Goal: Task Accomplishment & Management: Manage account settings

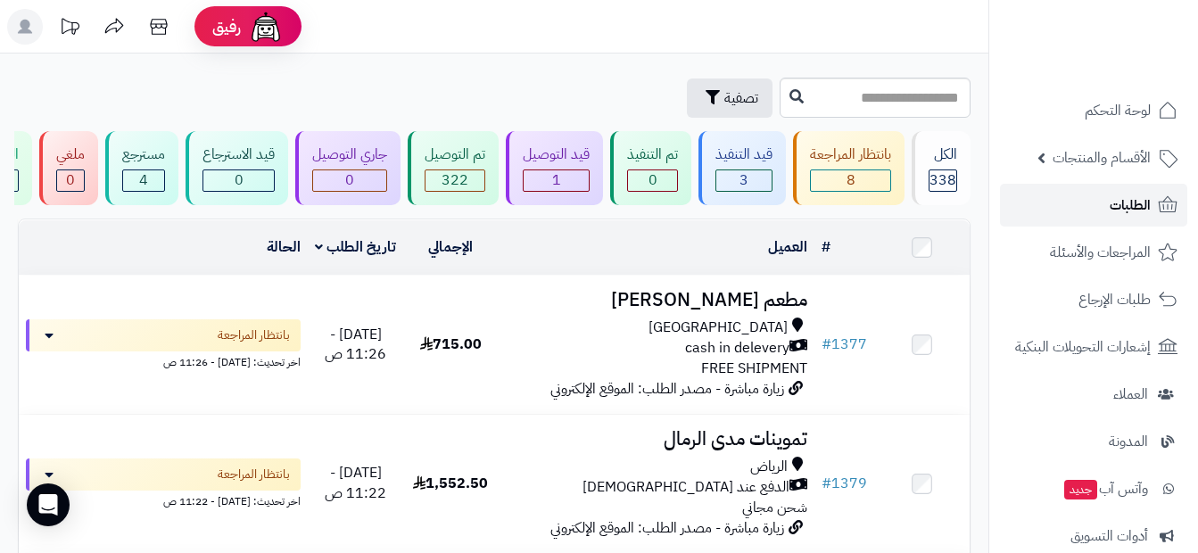
click at [1107, 221] on link "الطلبات" at bounding box center [1093, 205] width 187 height 43
click at [1076, 218] on link "الطلبات" at bounding box center [1093, 205] width 187 height 43
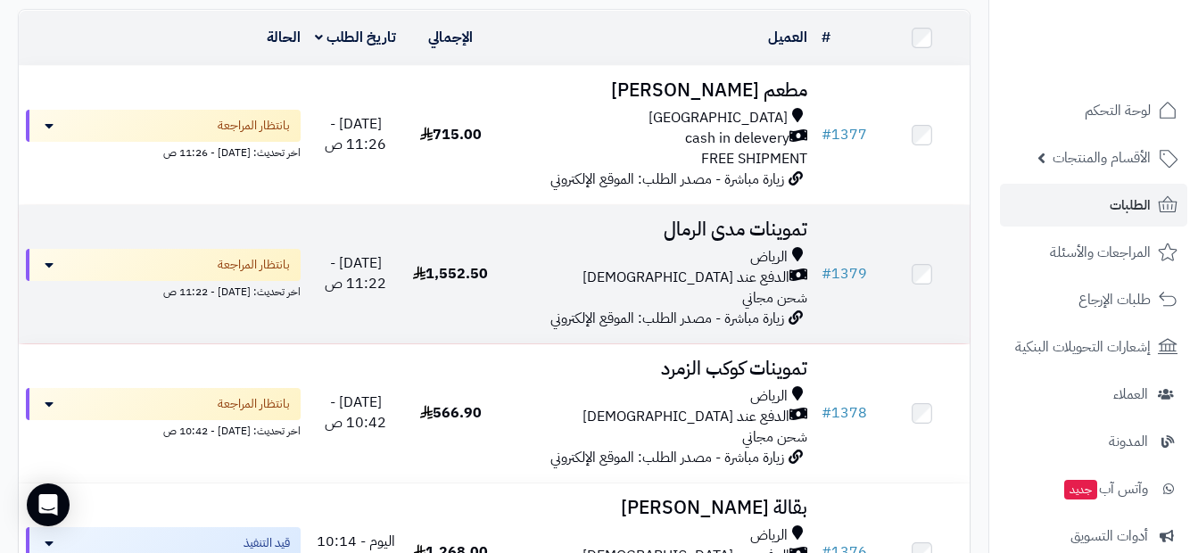
scroll to position [178, 0]
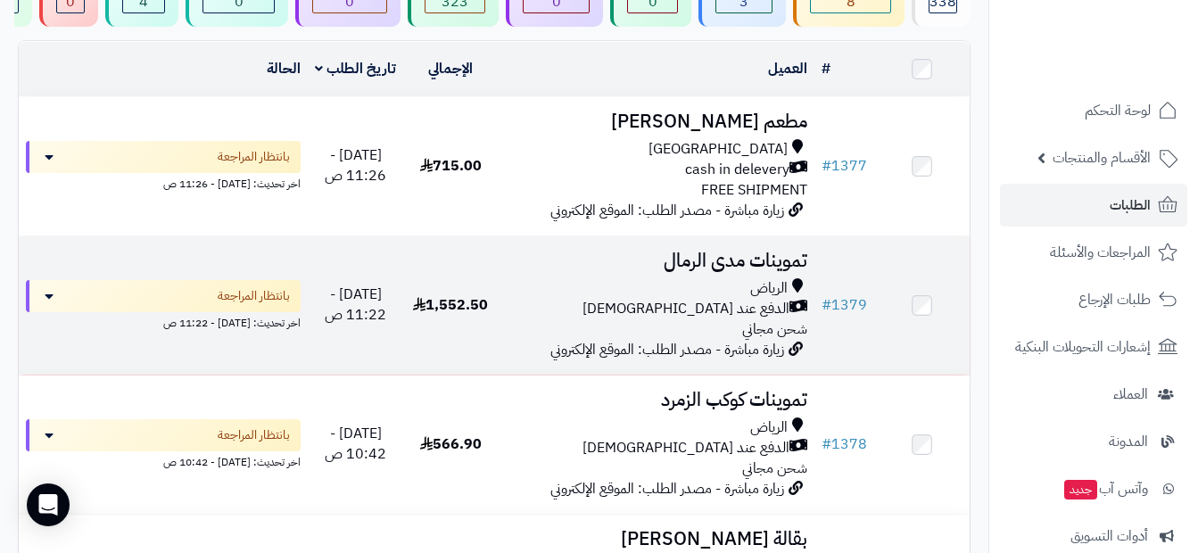
click at [683, 336] on div "الرياض الدفع عند الاستلام شحن مجاني" at bounding box center [656, 309] width 302 height 62
click at [681, 319] on div "الدفع عند [DEMOGRAPHIC_DATA]" at bounding box center [656, 309] width 302 height 21
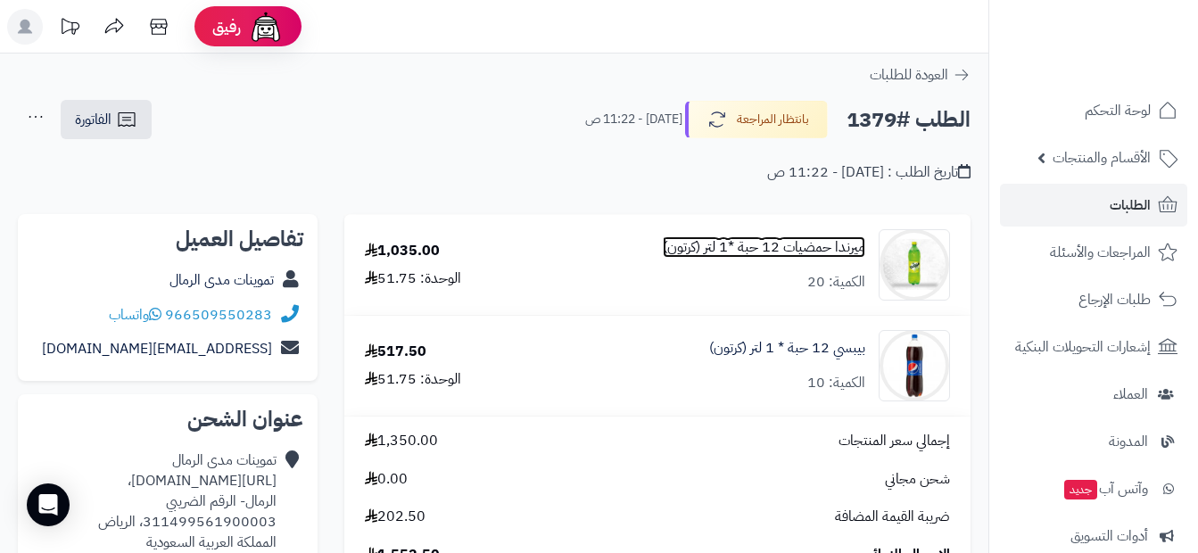
click at [684, 255] on link "ميرندا حمضيات 12 حبة *1 لتر (كرتون)" at bounding box center [764, 247] width 202 height 21
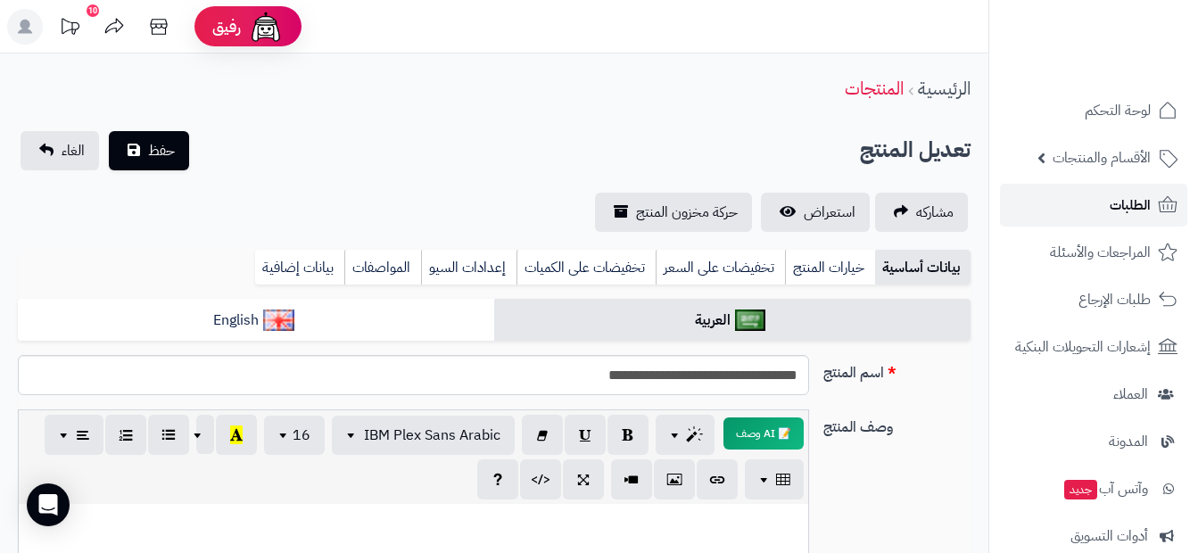
click at [1147, 204] on span "الطلبات" at bounding box center [1129, 205] width 41 height 25
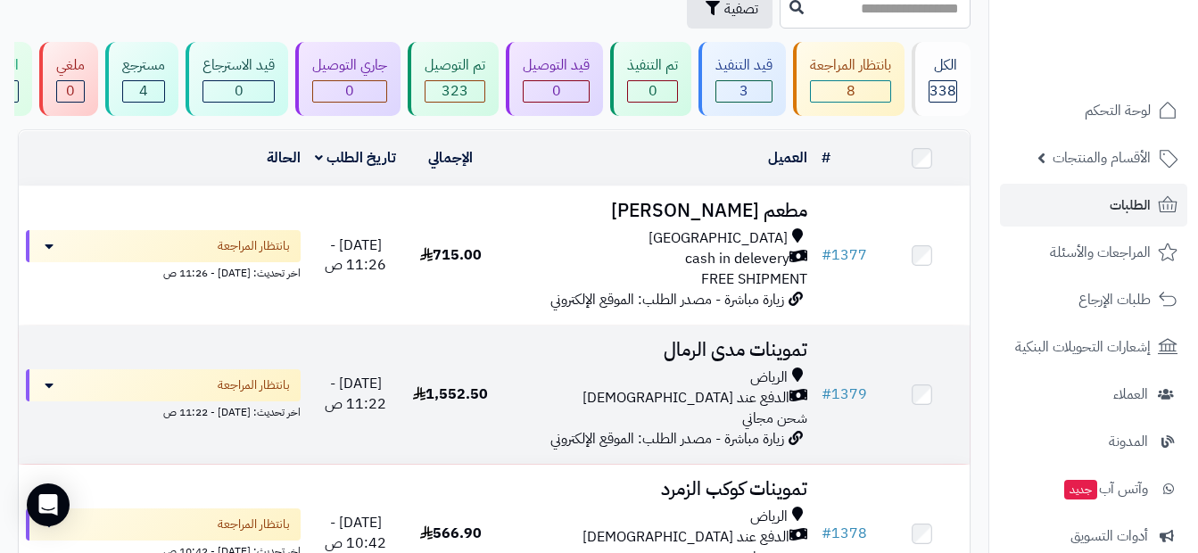
scroll to position [178, 0]
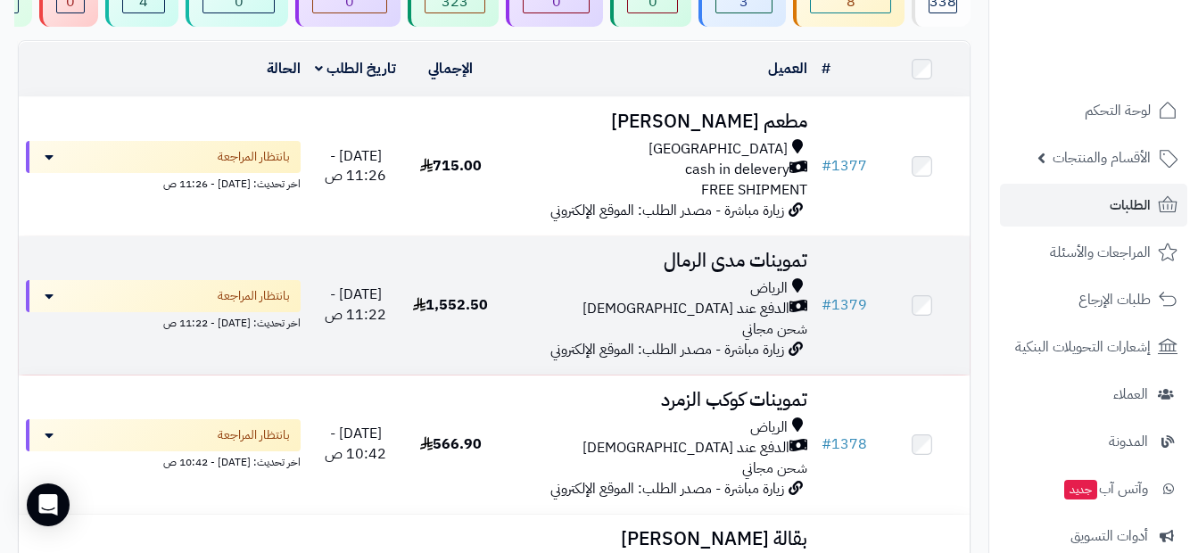
click at [714, 299] on div "الرياض" at bounding box center [656, 288] width 302 height 21
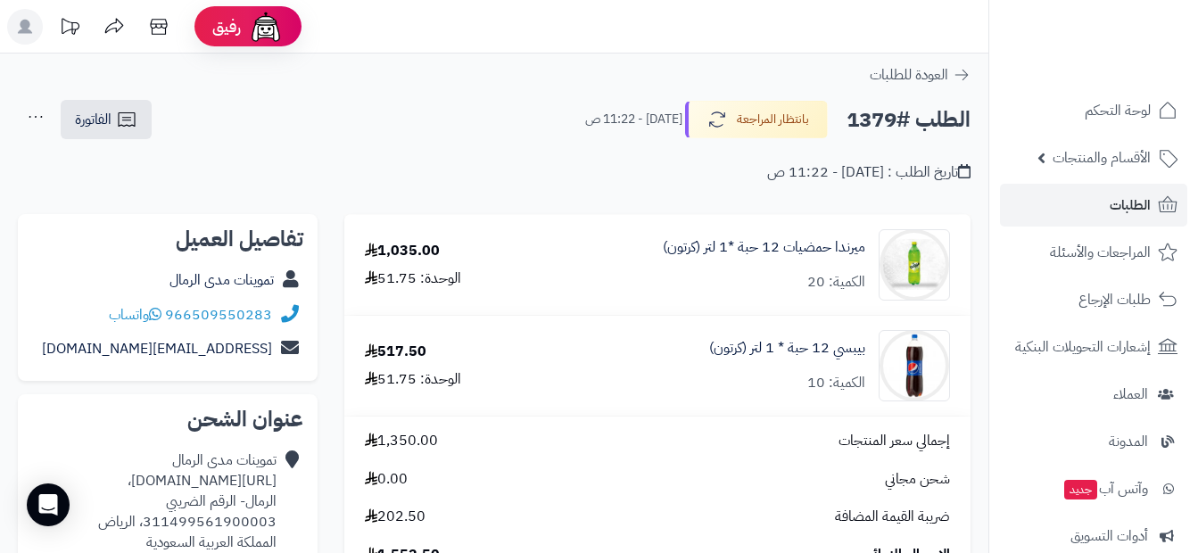
click at [786, 265] on div "ميرندا حمضيات 12 حبة *1 لتر (كرتون) الكمية: 20" at bounding box center [764, 264] width 202 height 55
click at [492, 266] on div "1,035.00 الوحدة: 51.75" at bounding box center [436, 265] width 170 height 48
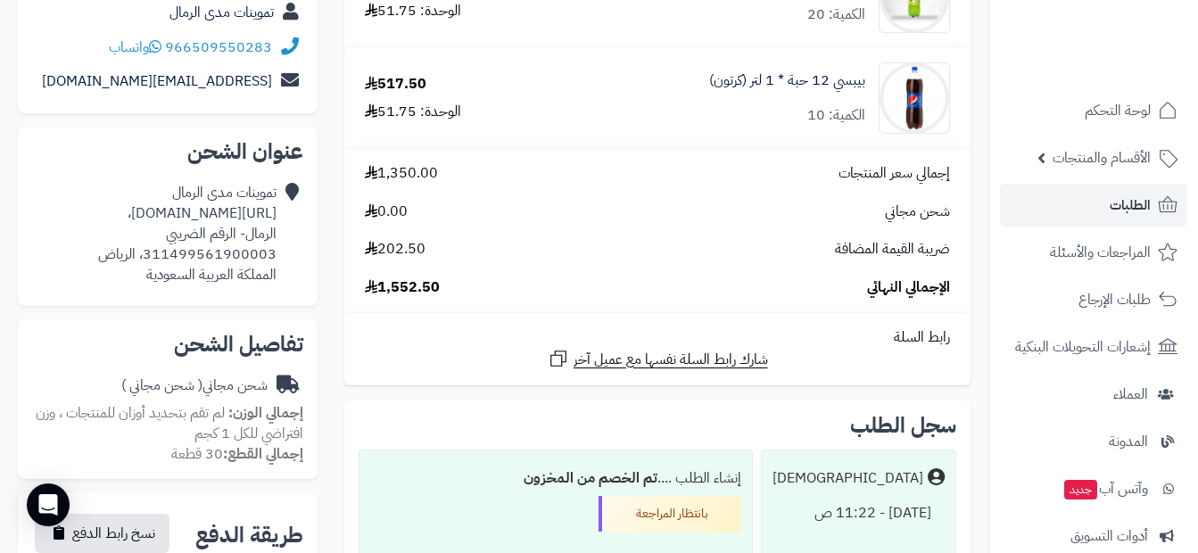
scroll to position [178, 0]
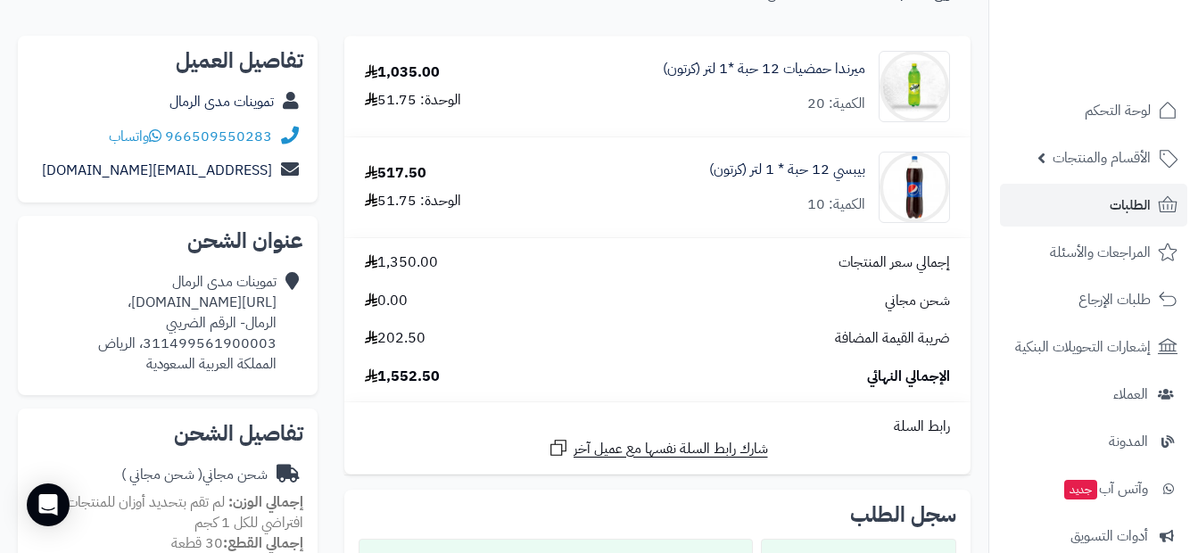
click at [663, 105] on div "ميرندا حمضيات 12 حبة *1 لتر (كرتون) الكمية: 20" at bounding box center [764, 86] width 202 height 55
click at [427, 104] on div "الوحدة: 51.75" at bounding box center [413, 100] width 96 height 21
click at [585, 79] on div "ميرندا حمضيات 12 حبة *1 لتر (كرتون) الكمية: 20" at bounding box center [749, 86] width 427 height 71
drag, startPoint x: 975, startPoint y: 72, endPoint x: 948, endPoint y: 78, distance: 27.3
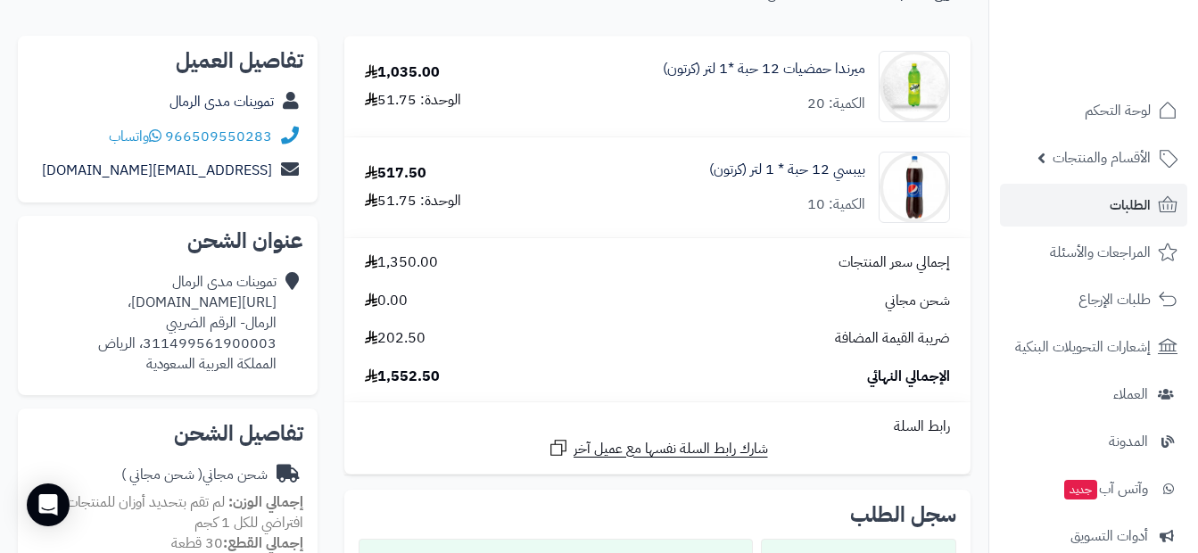
click at [975, 72] on div "**********" at bounding box center [657, 390] width 653 height 709
click at [744, 63] on link "ميرندا حمضيات 12 حبة *1 لتر (كرتون)" at bounding box center [764, 69] width 202 height 21
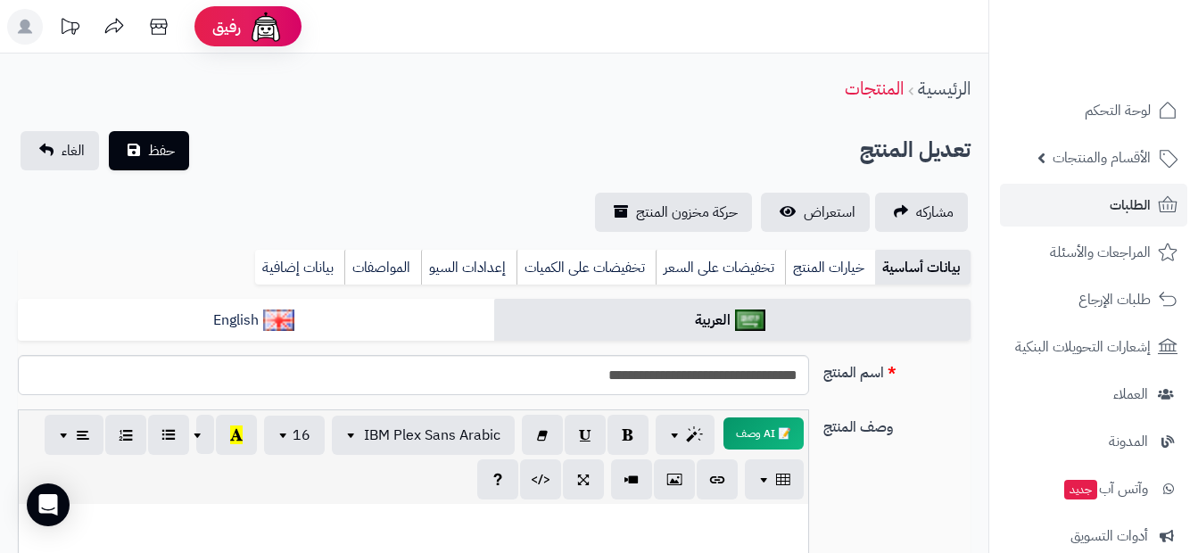
click at [941, 79] on link "الرئيسية" at bounding box center [944, 88] width 53 height 27
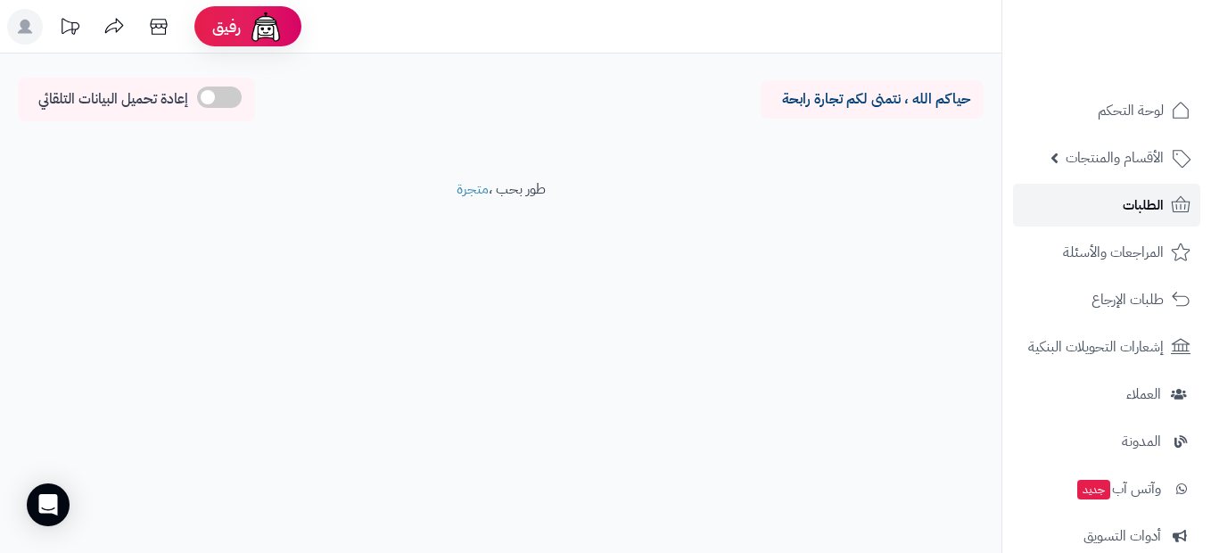
click at [1115, 210] on link "الطلبات" at bounding box center [1106, 205] width 187 height 43
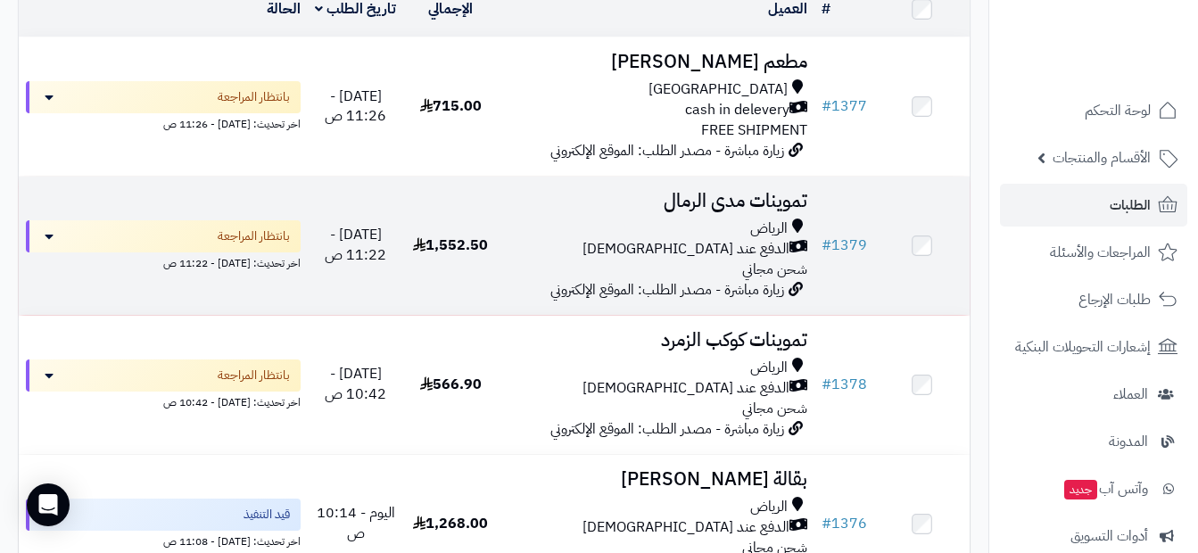
scroll to position [268, 0]
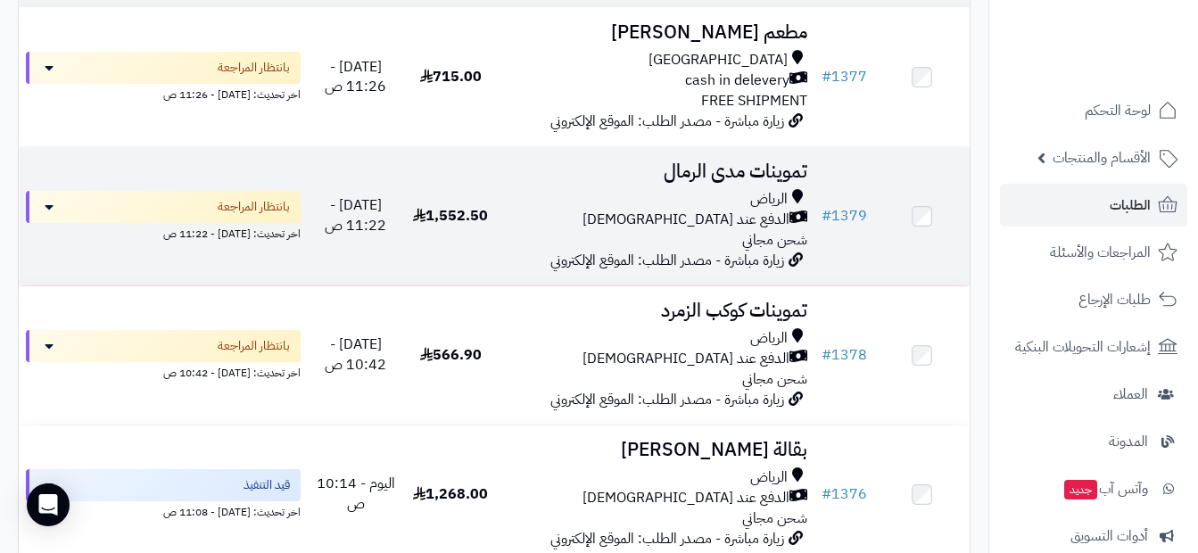
click at [624, 226] on div "الدفع عند الاستلام" at bounding box center [656, 220] width 302 height 21
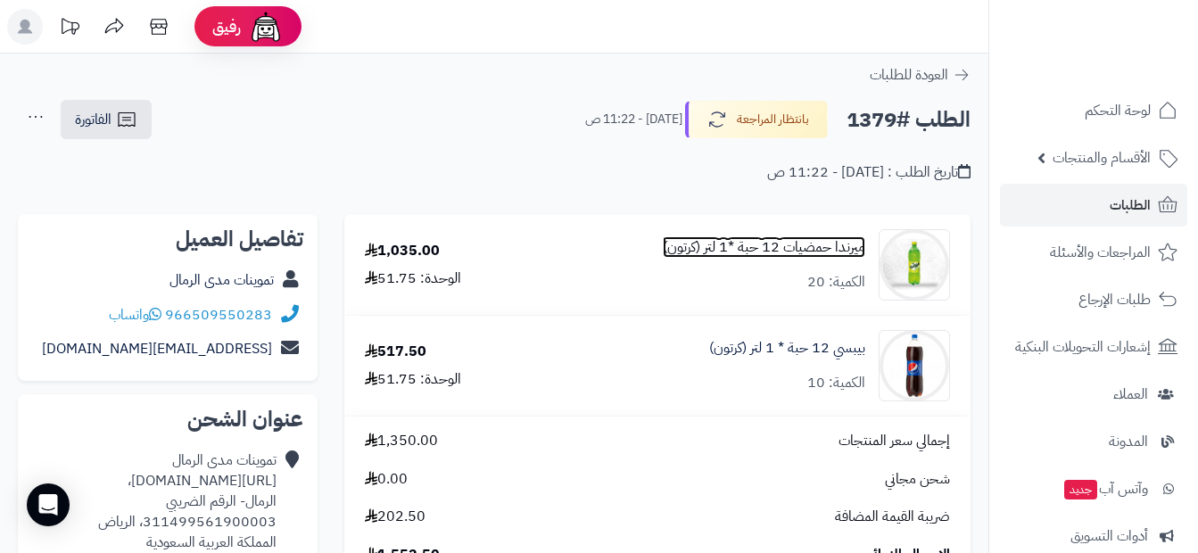
click at [735, 257] on link "ميرندا حمضيات 12 حبة *1 لتر (كرتون)" at bounding box center [764, 247] width 202 height 21
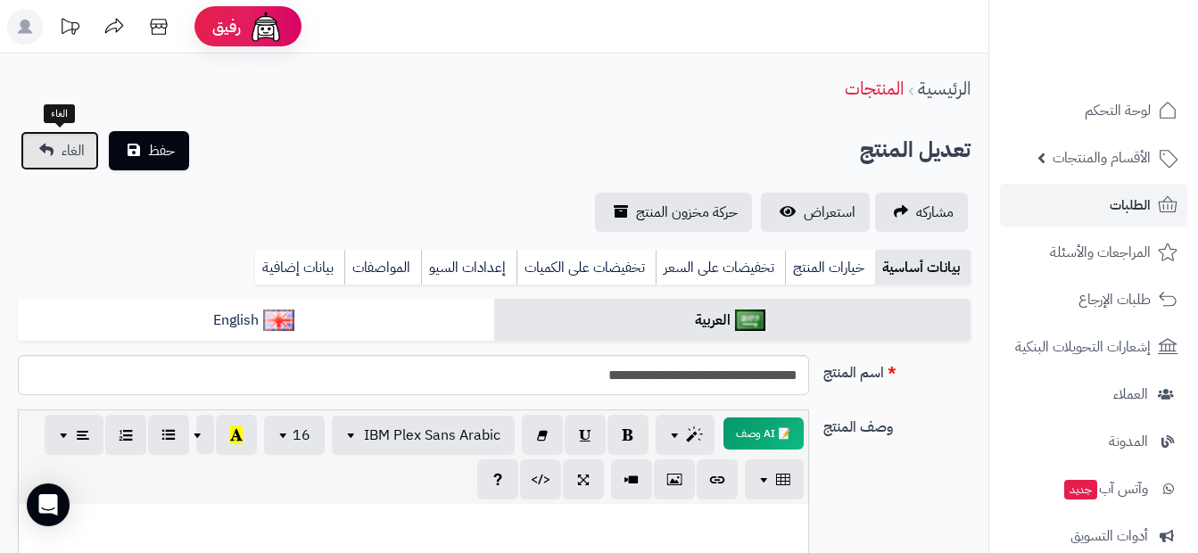
click at [28, 151] on link "الغاء" at bounding box center [60, 150] width 78 height 39
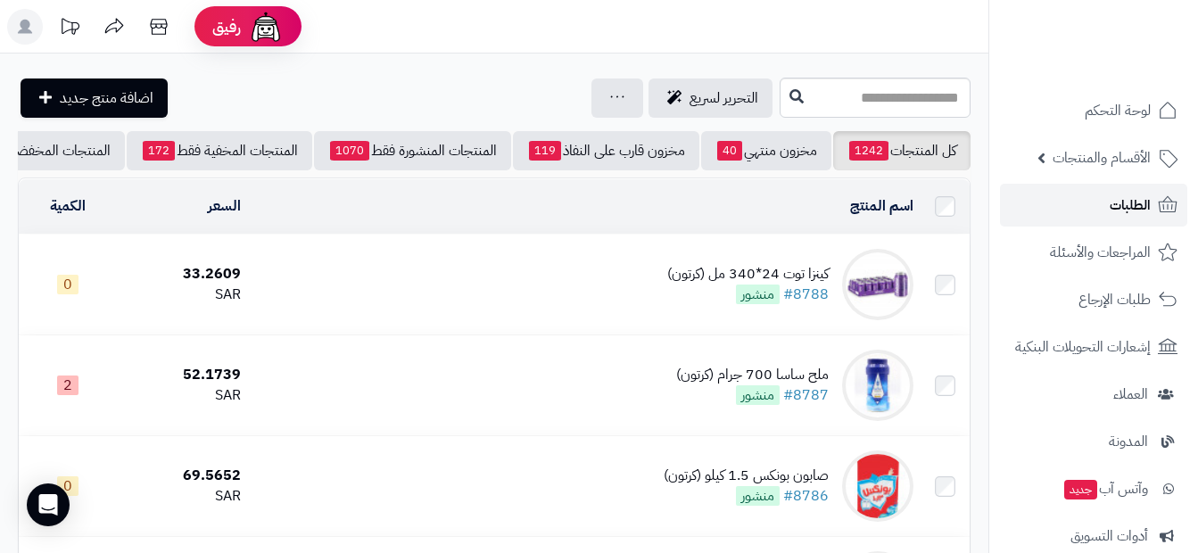
click at [1106, 213] on link "الطلبات" at bounding box center [1093, 205] width 187 height 43
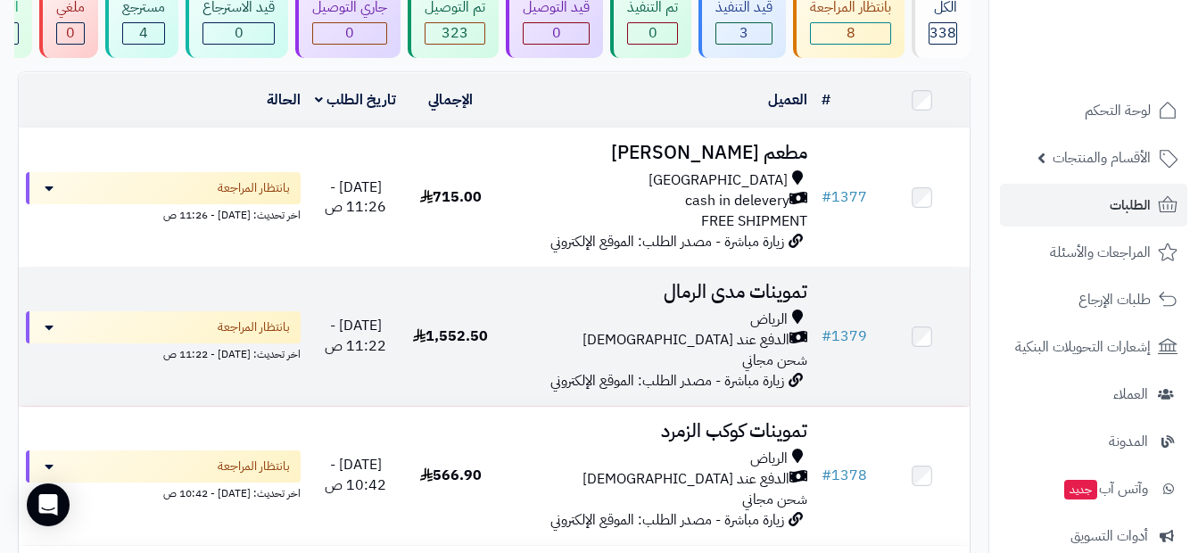
scroll to position [178, 0]
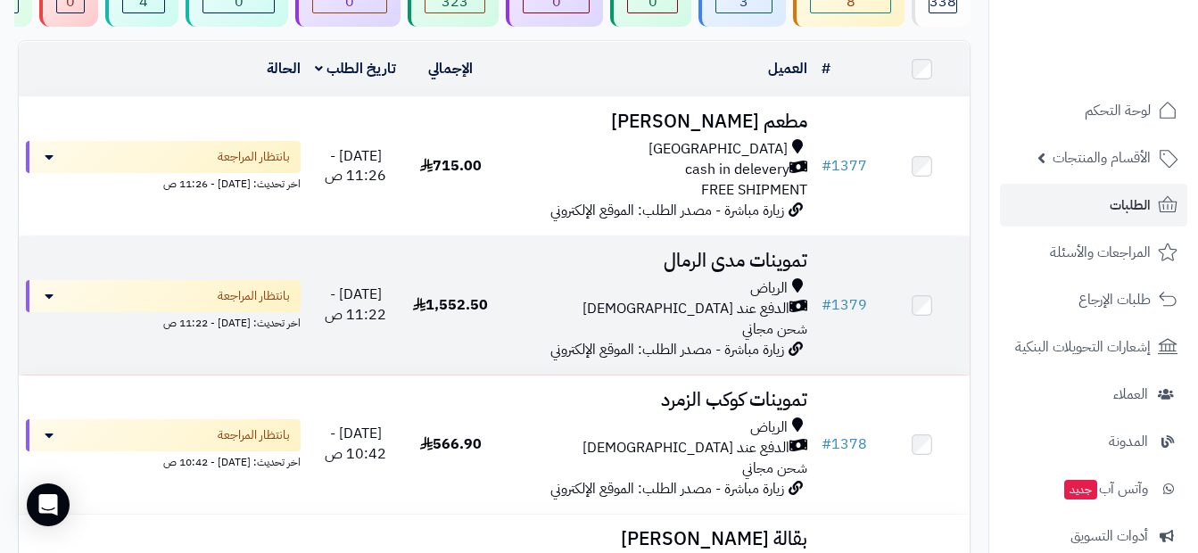
click at [708, 312] on span "الدفع عند [DEMOGRAPHIC_DATA]" at bounding box center [685, 309] width 207 height 21
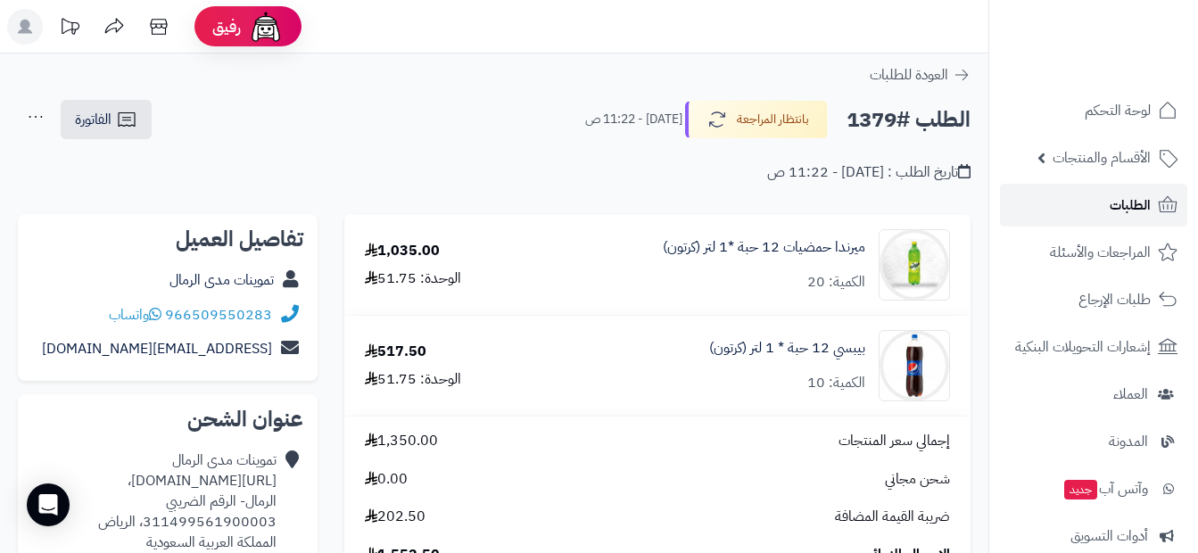
click at [1079, 215] on link "الطلبات" at bounding box center [1093, 205] width 187 height 43
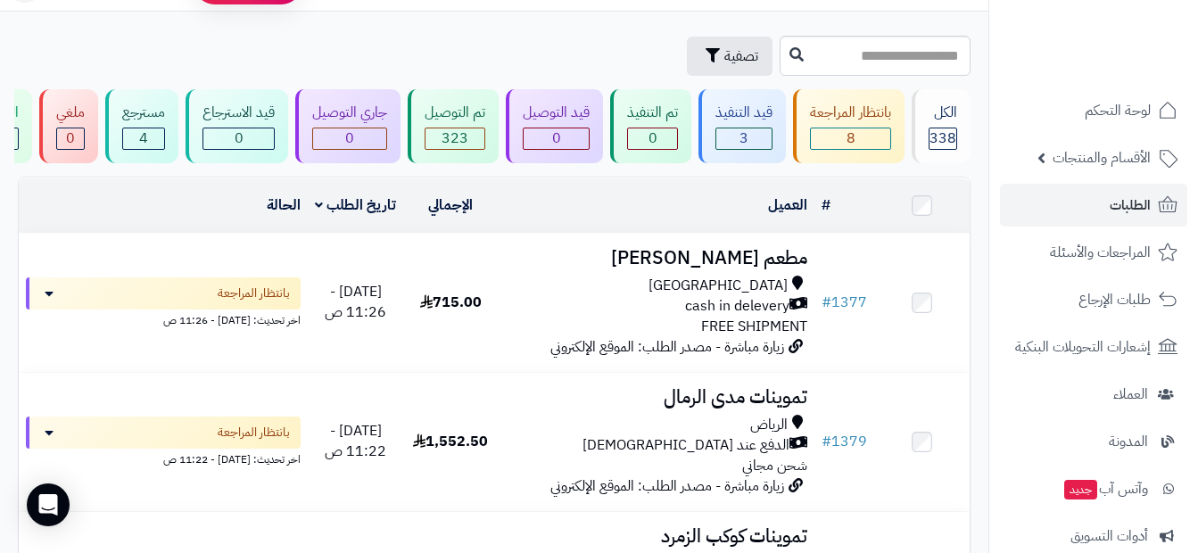
scroll to position [36, 0]
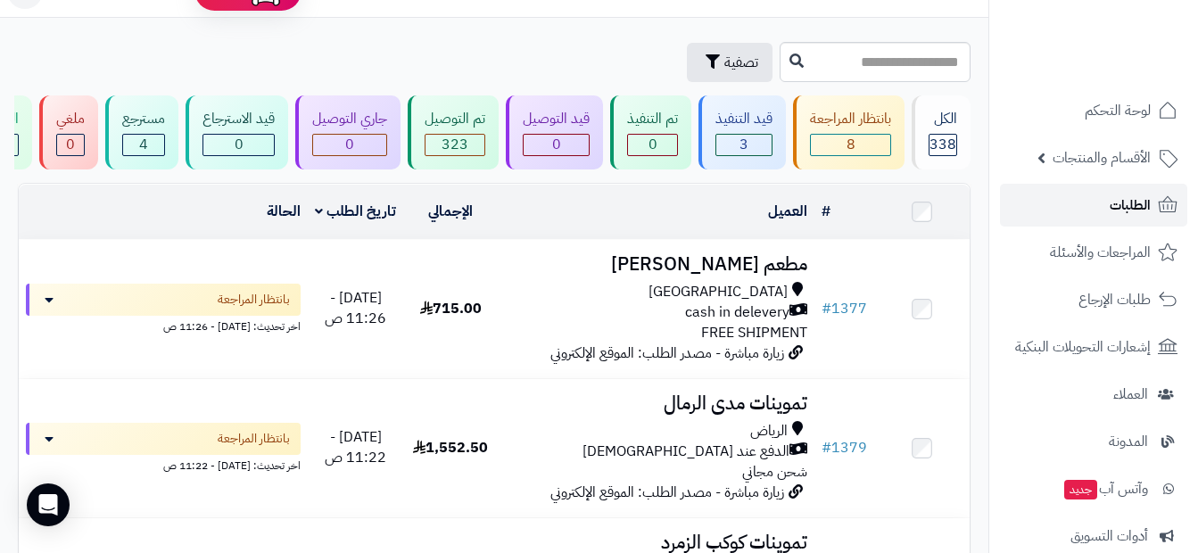
click at [1083, 216] on link "الطلبات" at bounding box center [1093, 205] width 187 height 43
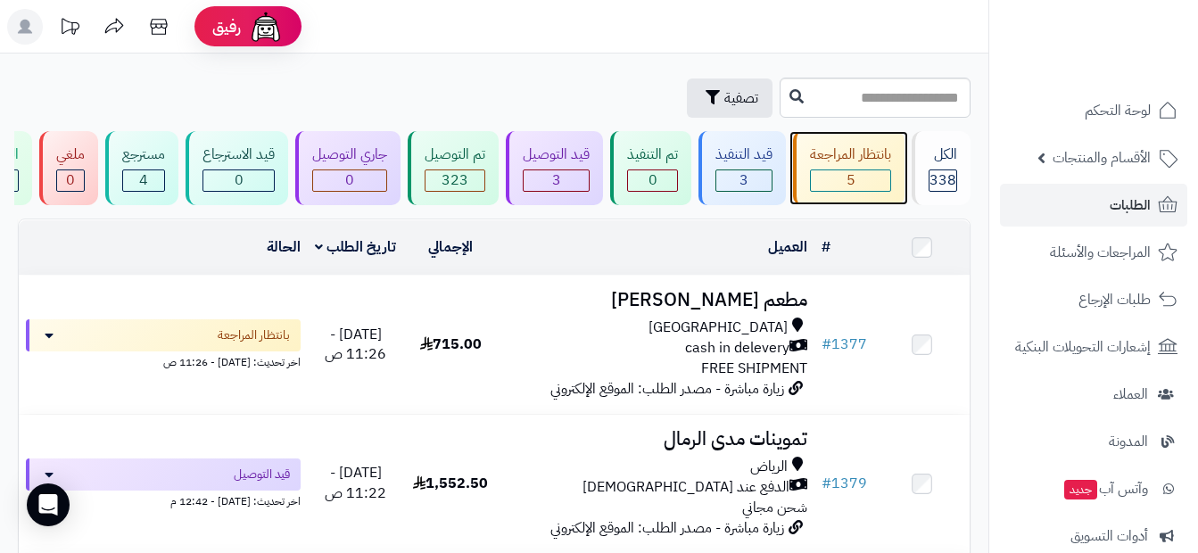
click at [882, 154] on div "بانتظار المراجعة" at bounding box center [850, 154] width 81 height 21
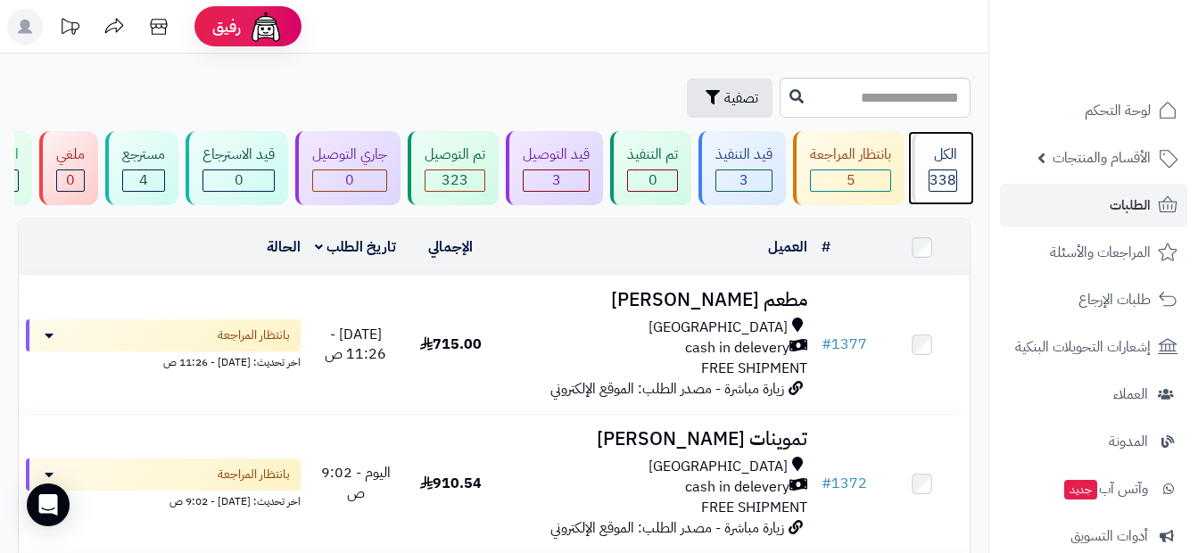
click at [943, 160] on div "الكل" at bounding box center [942, 154] width 29 height 21
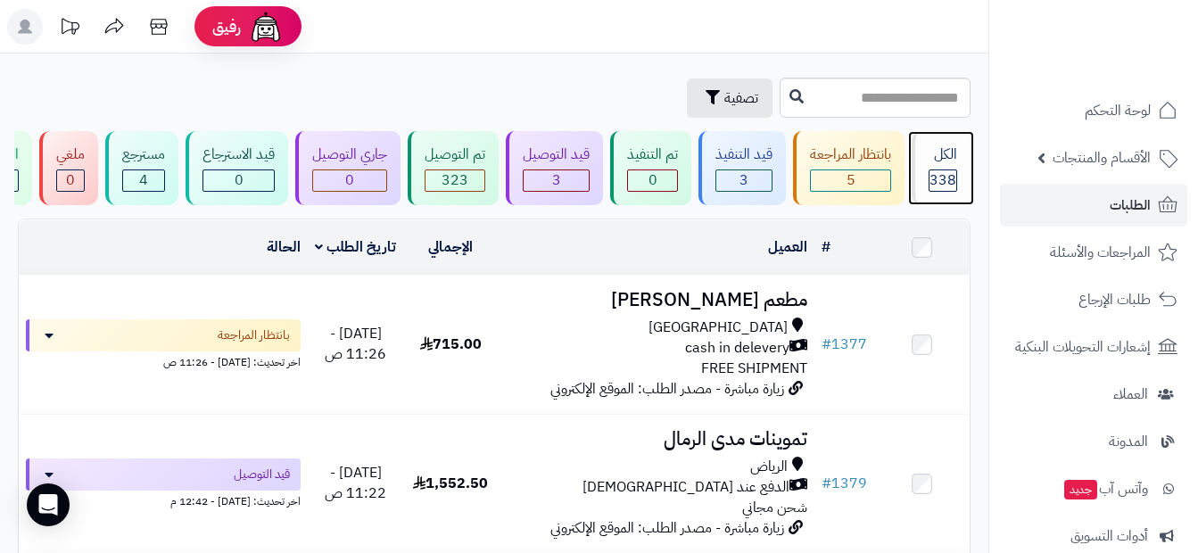
click at [951, 164] on div "الكل" at bounding box center [942, 154] width 29 height 21
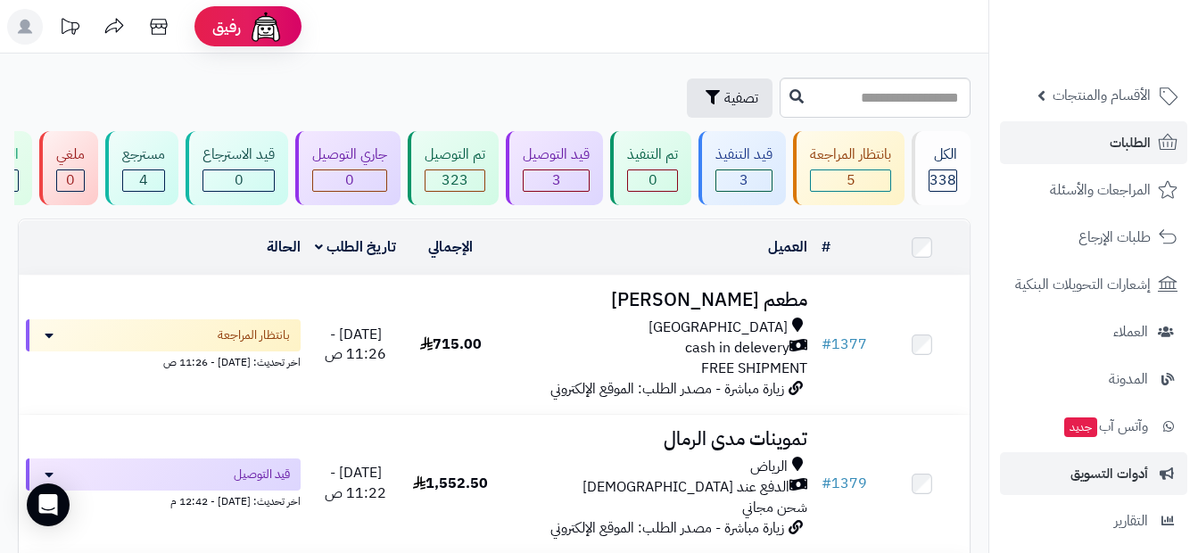
scroll to position [216, 0]
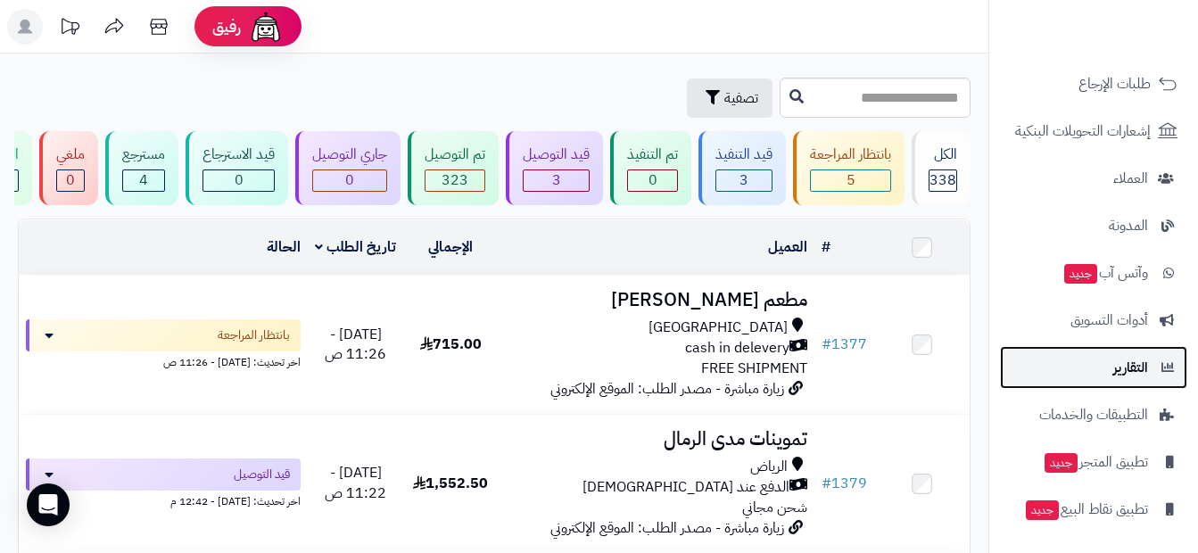
click at [1115, 379] on span "التقارير" at bounding box center [1130, 367] width 35 height 25
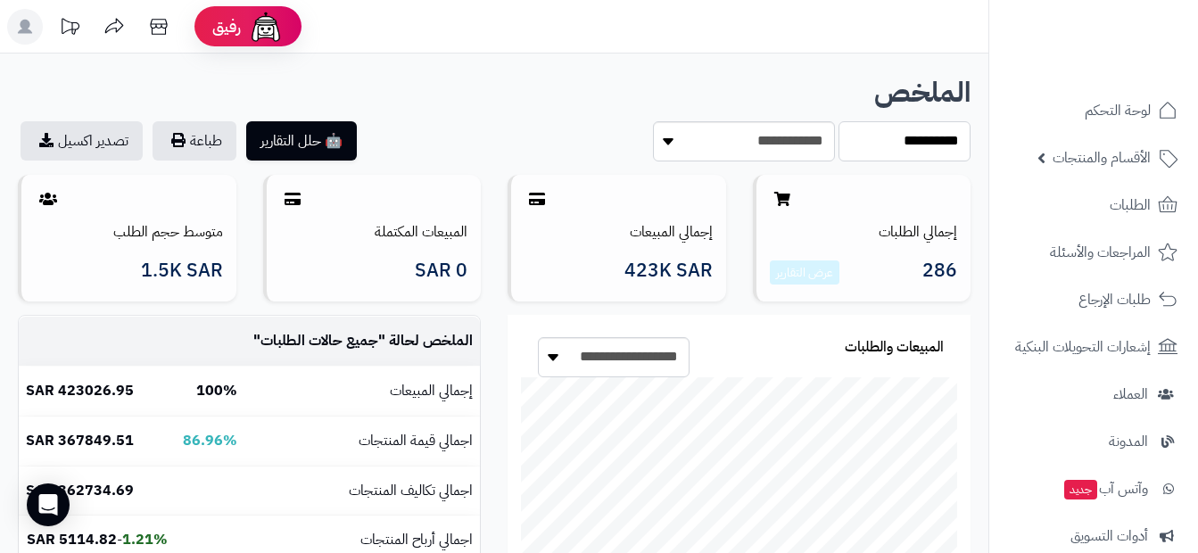
click at [875, 148] on select "**********" at bounding box center [904, 141] width 132 height 40
select select "******"
click at [838, 121] on select "**********" at bounding box center [904, 141] width 132 height 40
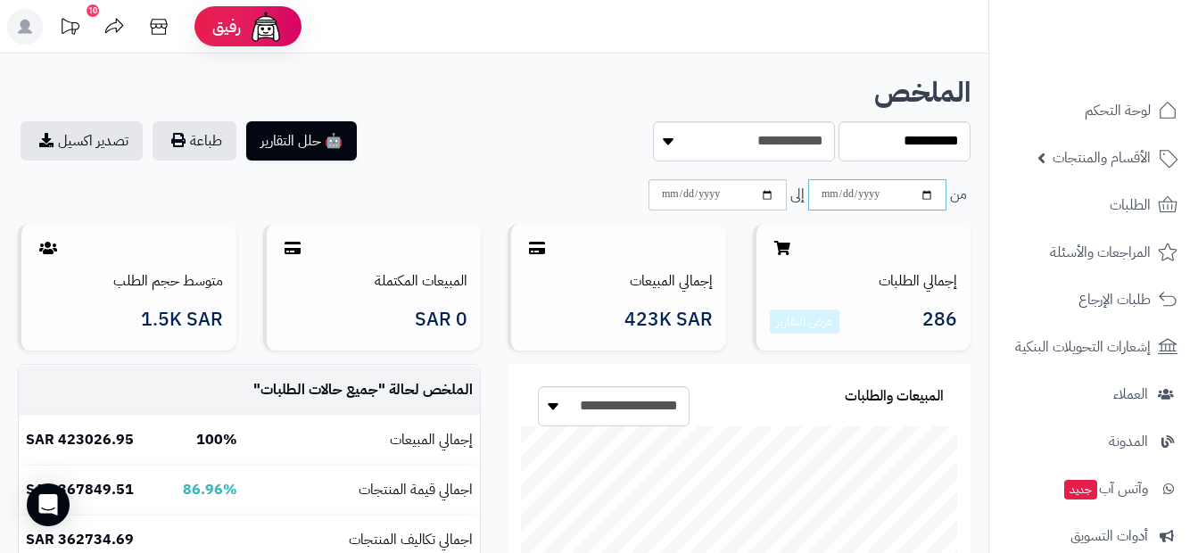
click at [924, 192] on input "date" at bounding box center [877, 194] width 138 height 31
type input "**********"
click at [765, 200] on input "date" at bounding box center [717, 194] width 138 height 31
type input "**********"
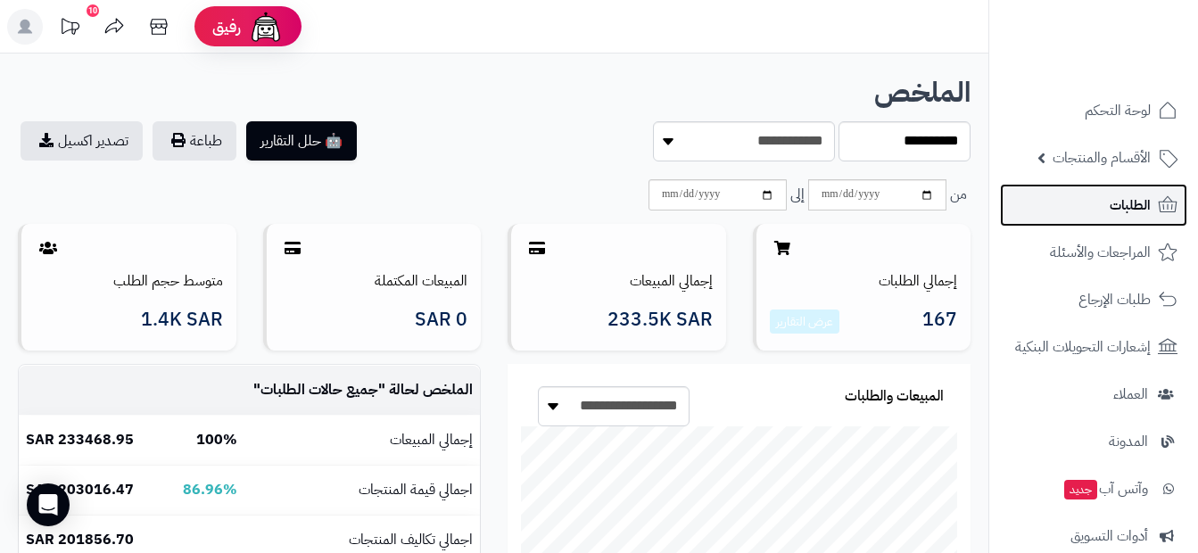
click at [1122, 200] on span "الطلبات" at bounding box center [1129, 205] width 41 height 25
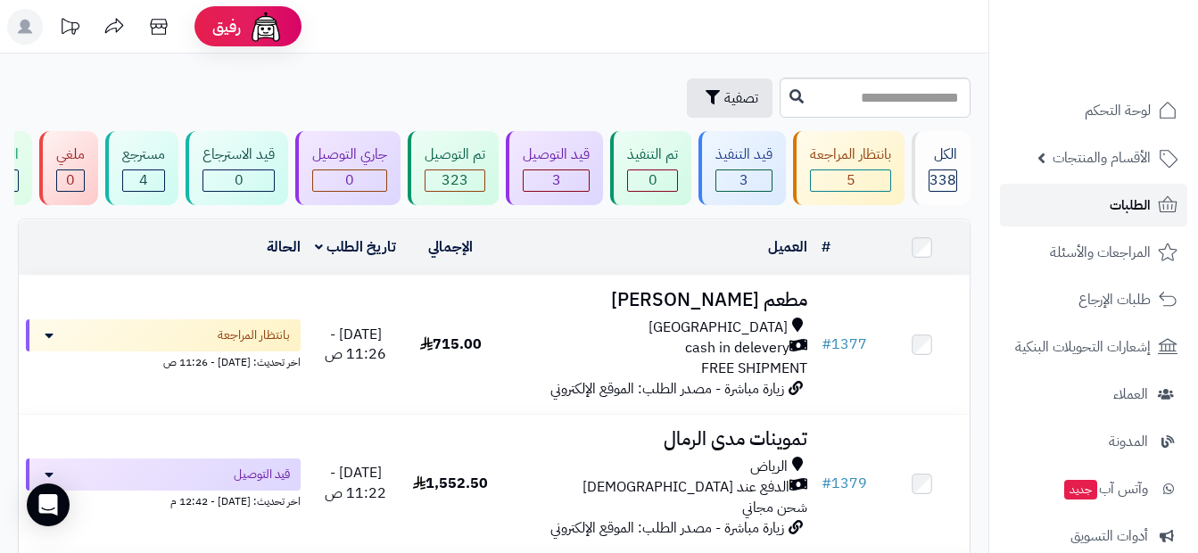
click at [1112, 209] on span "الطلبات" at bounding box center [1129, 205] width 41 height 25
click at [935, 179] on span "338" at bounding box center [942, 179] width 27 height 21
click at [951, 152] on div "الكل" at bounding box center [942, 154] width 29 height 21
click at [1098, 206] on link "الطلبات" at bounding box center [1093, 205] width 187 height 43
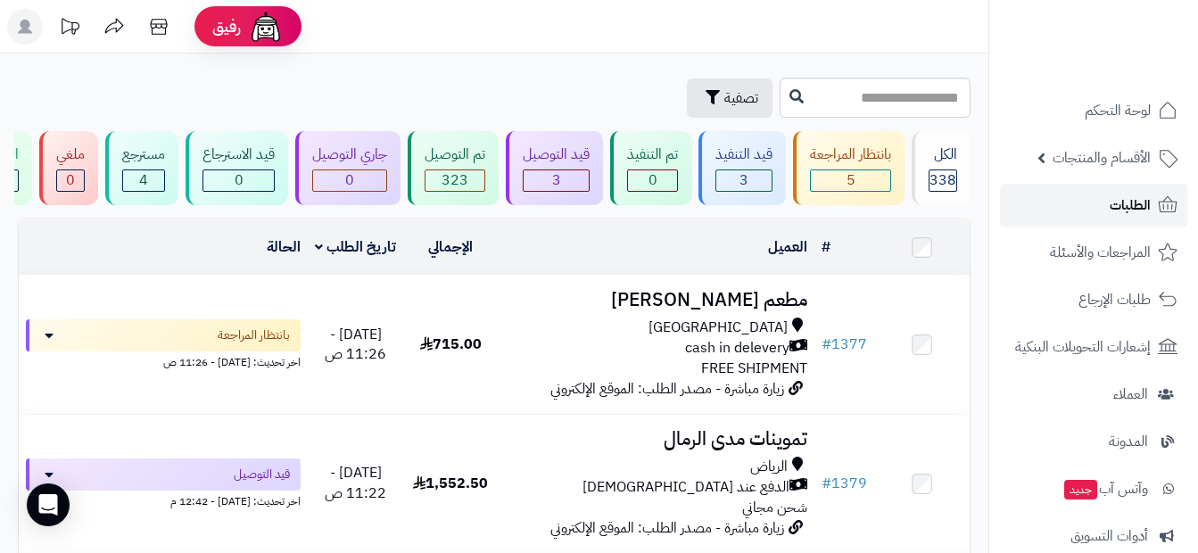
drag, startPoint x: 0, startPoint y: 0, endPoint x: 1098, endPoint y: 206, distance: 1116.8
click at [1098, 206] on link "الطلبات" at bounding box center [1093, 205] width 187 height 43
click at [1092, 204] on link "الطلبات" at bounding box center [1093, 205] width 187 height 43
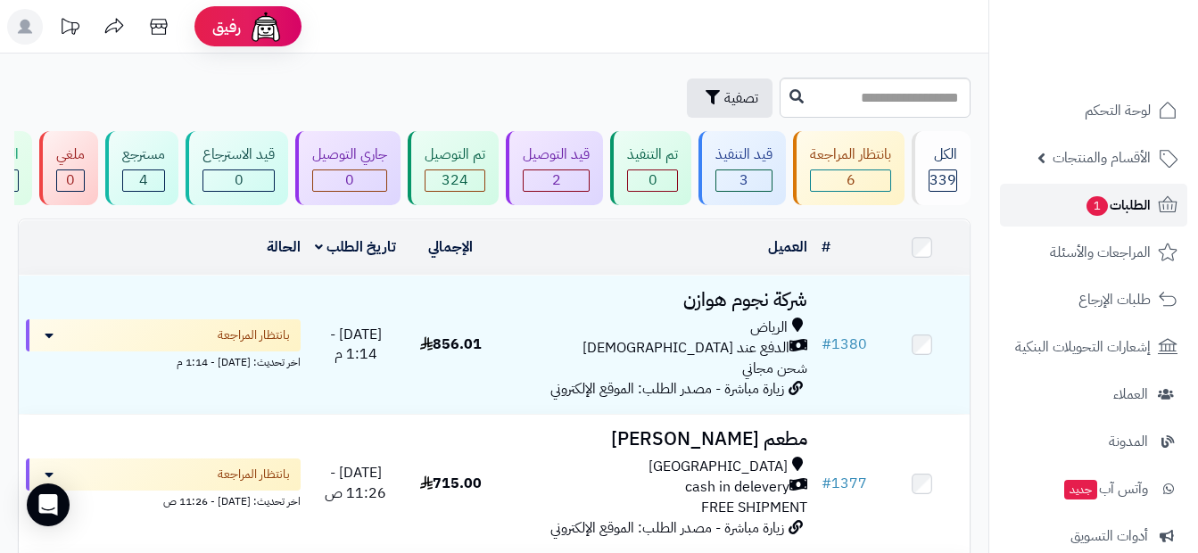
drag, startPoint x: 0, startPoint y: 0, endPoint x: 1092, endPoint y: 204, distance: 1111.2
click at [1092, 204] on span "1" at bounding box center [1096, 205] width 22 height 21
click at [1092, 204] on span "1" at bounding box center [1096, 206] width 21 height 20
click at [935, 164] on div "الكل" at bounding box center [942, 154] width 29 height 21
click at [947, 157] on div "الكل" at bounding box center [942, 154] width 29 height 21
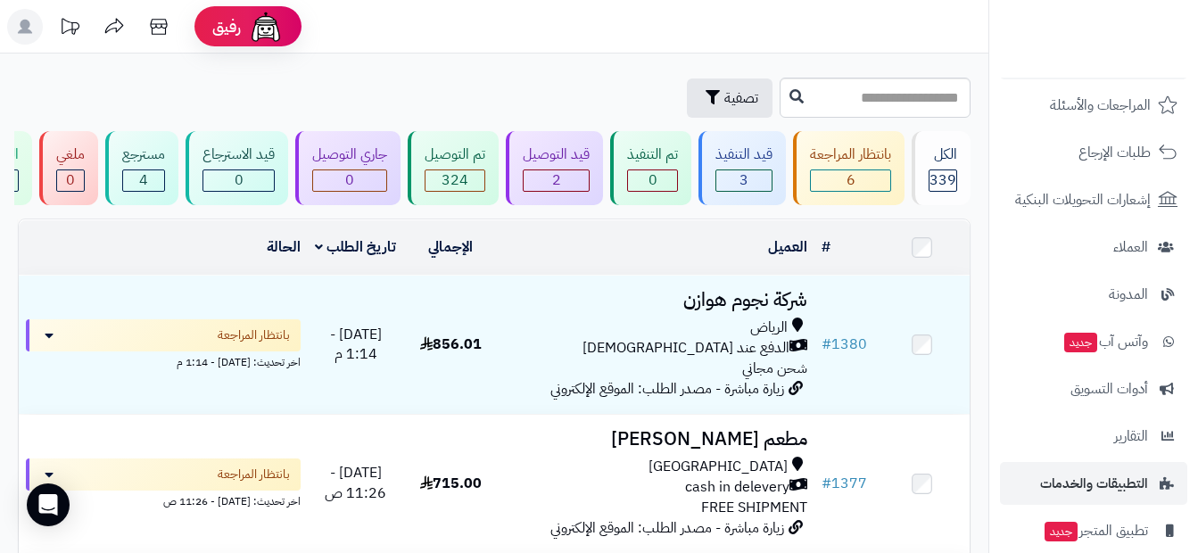
scroll to position [178, 0]
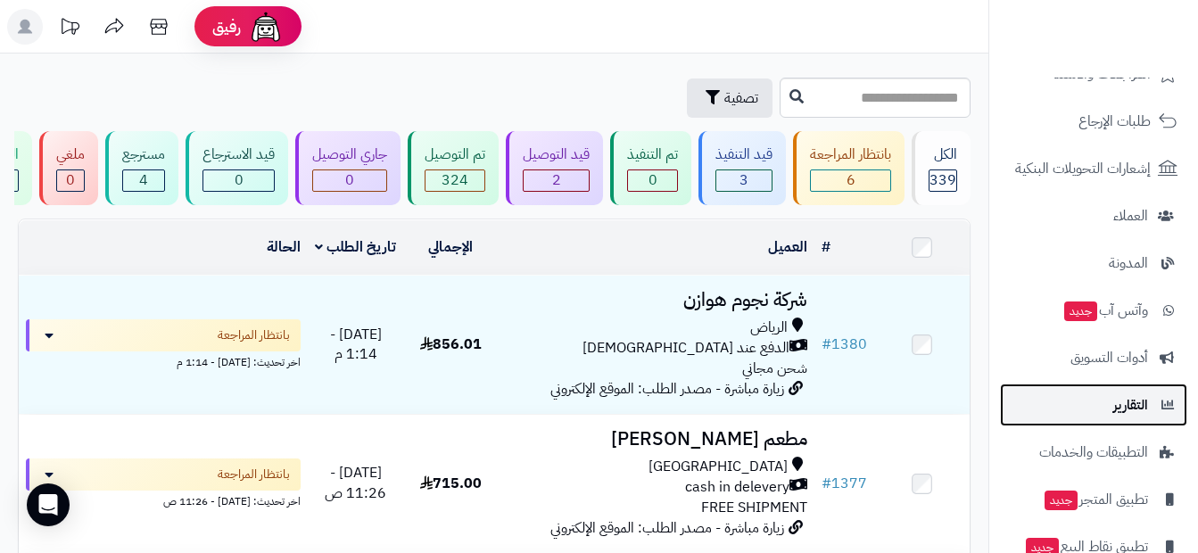
click at [1134, 407] on span "التقارير" at bounding box center [1130, 404] width 35 height 25
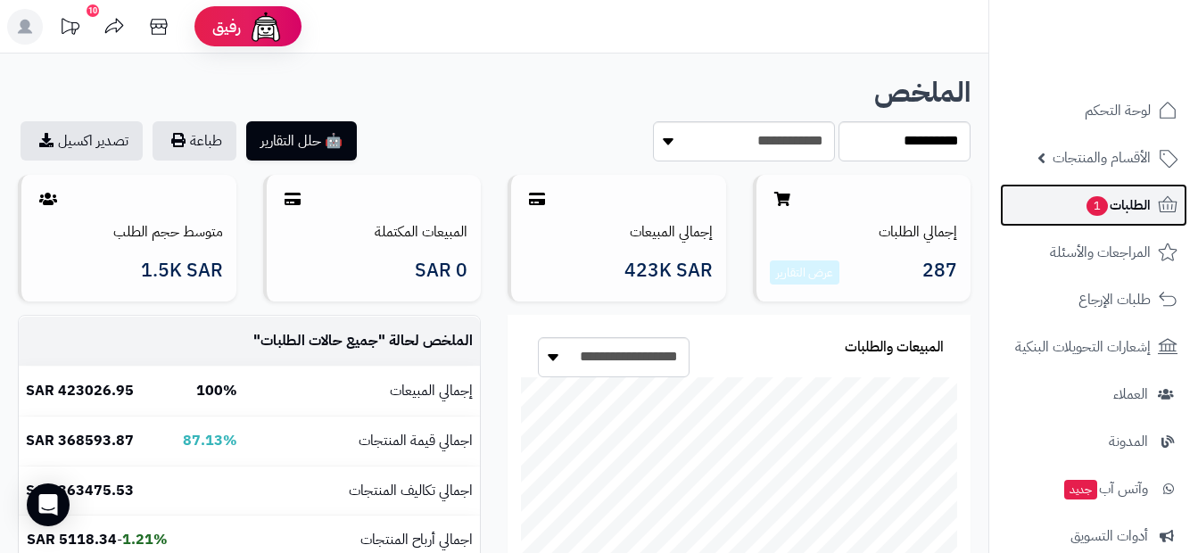
click at [1126, 218] on link "الطلبات 1" at bounding box center [1093, 205] width 187 height 43
